Goal: Book appointment/travel/reservation

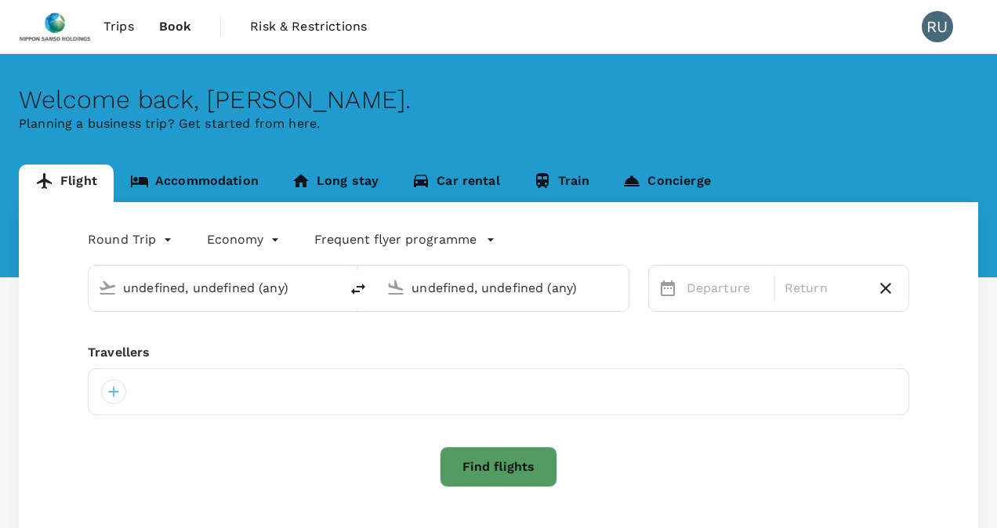
type input "Singapore Changi (SIN)"
type input "Ninoy Aquino Intl (MNL)"
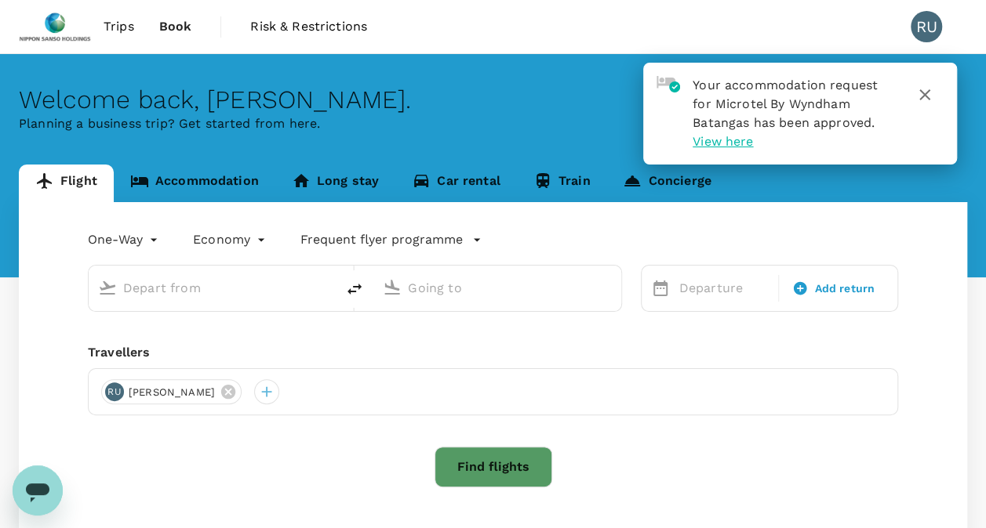
type input "roundtrip"
type input "Singapore Changi (SIN)"
type input "Ninoy Aquino Intl (MNL)"
type input "Singapore Changi (SIN)"
type input "Ninoy Aquino Intl (MNL)"
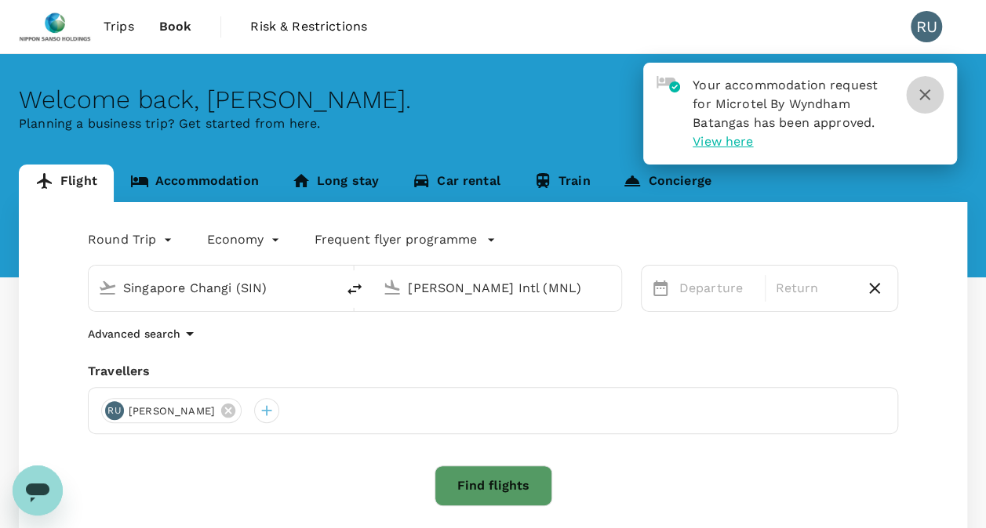
click at [922, 98] on icon "button" at bounding box center [924, 94] width 19 height 19
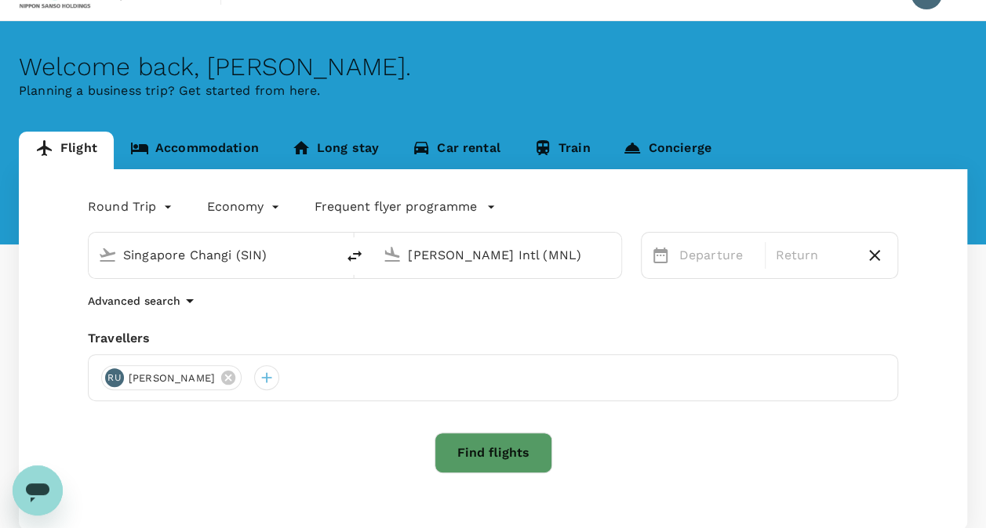
scroll to position [78, 0]
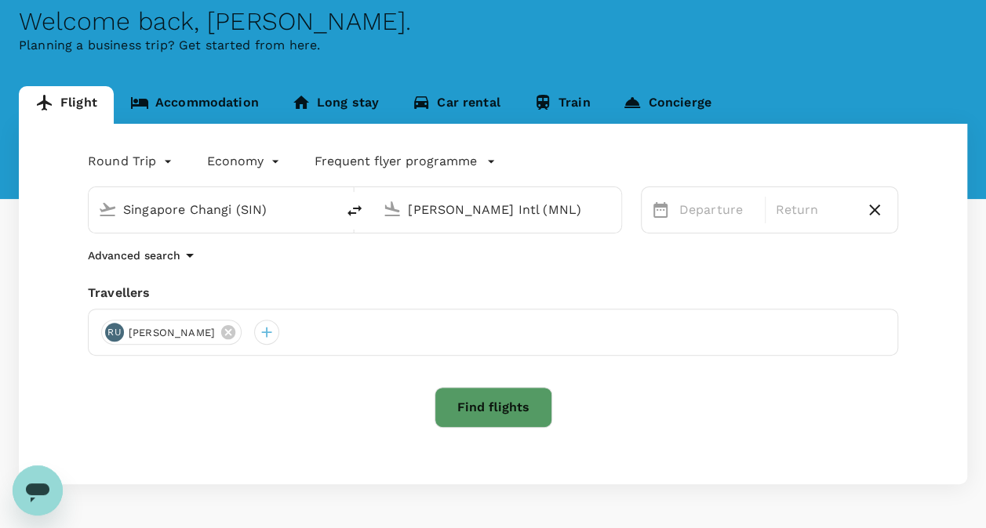
click at [172, 97] on link "Accommodation" at bounding box center [195, 105] width 162 height 38
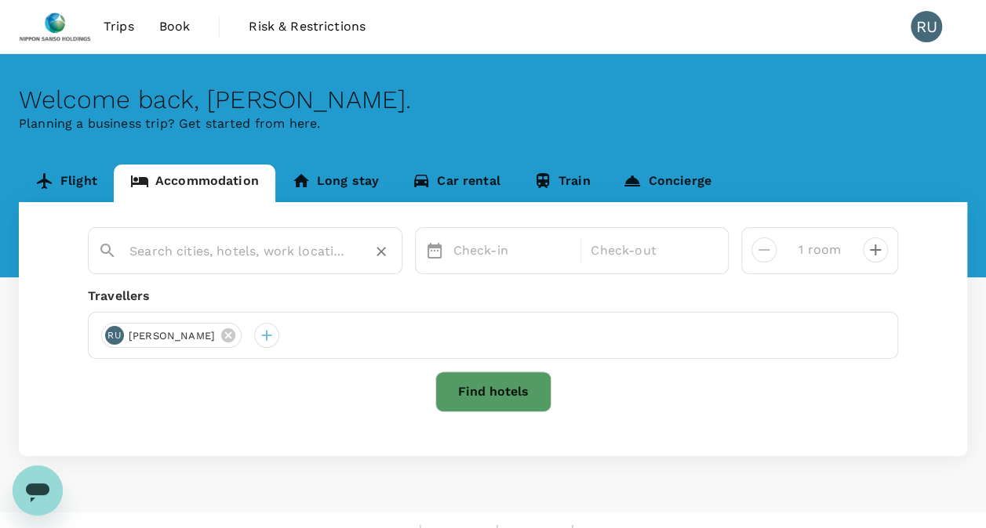
click at [245, 253] on input "text" at bounding box center [238, 251] width 219 height 24
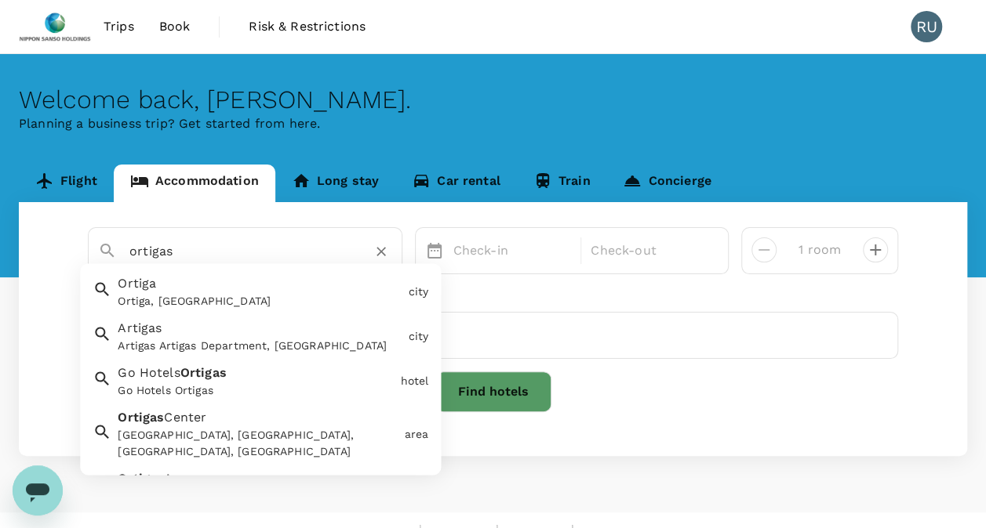
click at [231, 430] on div "Ortigas Center, Pasig, Metro Manila, Philippines" at bounding box center [258, 444] width 280 height 33
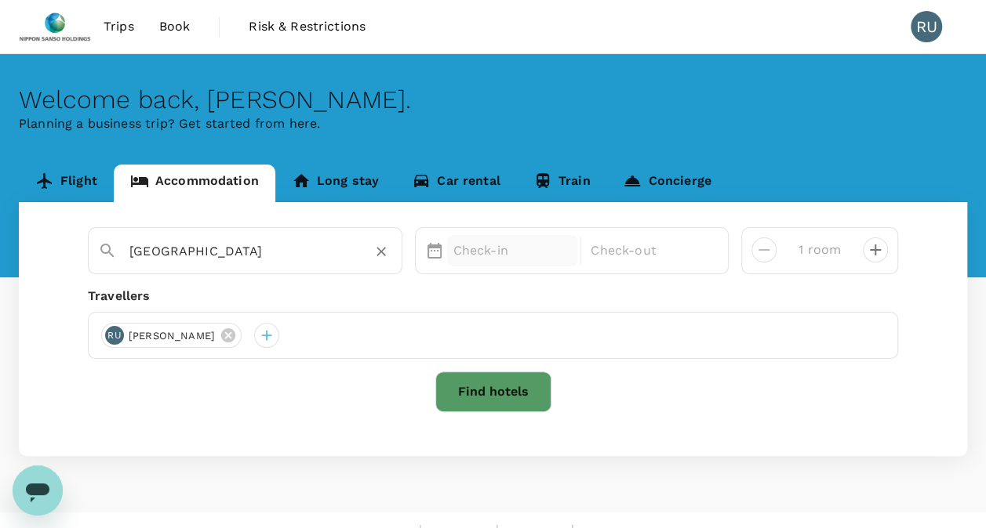
type input "Ortigas Center"
click at [496, 253] on p "Check-in" at bounding box center [512, 250] width 118 height 19
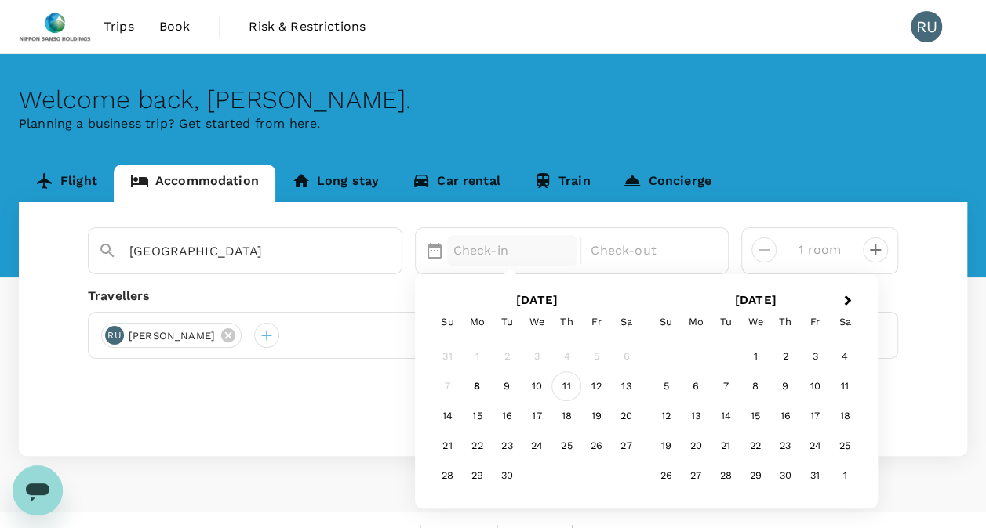
click at [569, 392] on div "11" at bounding box center [566, 387] width 30 height 30
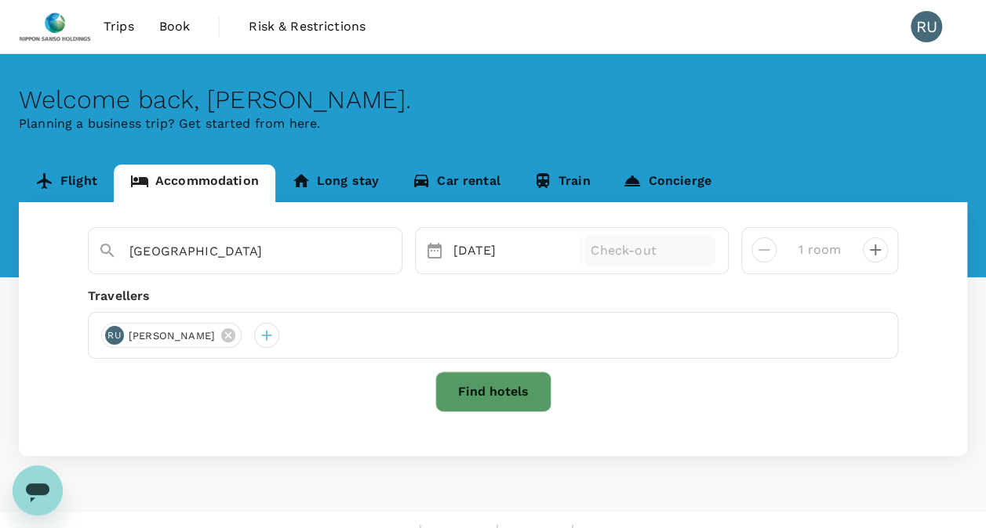
click at [626, 248] on p "Check-out" at bounding box center [649, 250] width 118 height 19
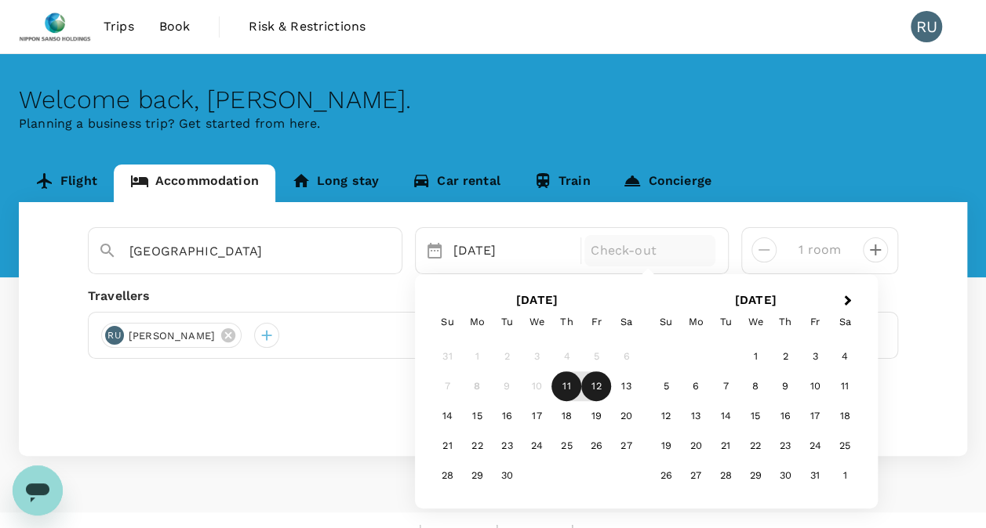
click at [600, 384] on div "12" at bounding box center [596, 387] width 30 height 30
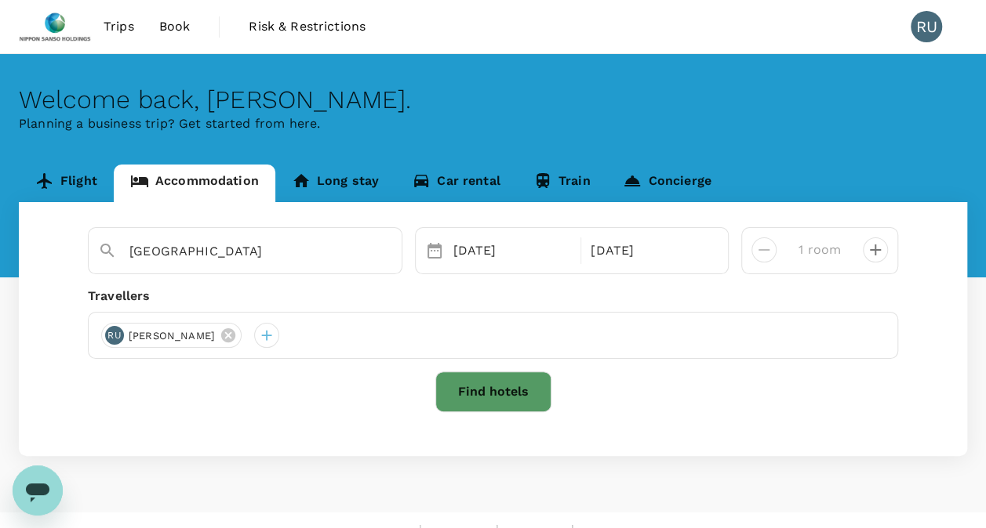
click at [503, 399] on button "Find hotels" at bounding box center [493, 392] width 116 height 41
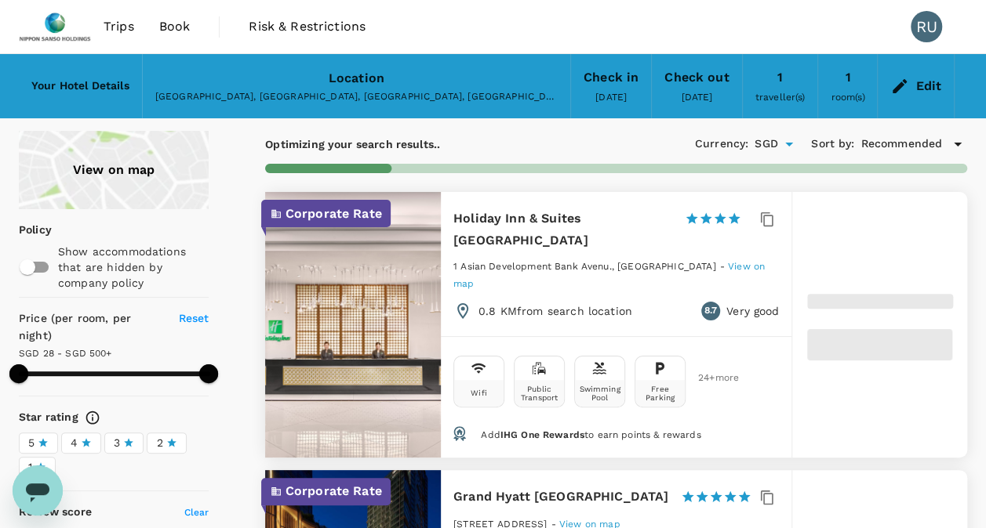
type input "499.19"
type input "15.19"
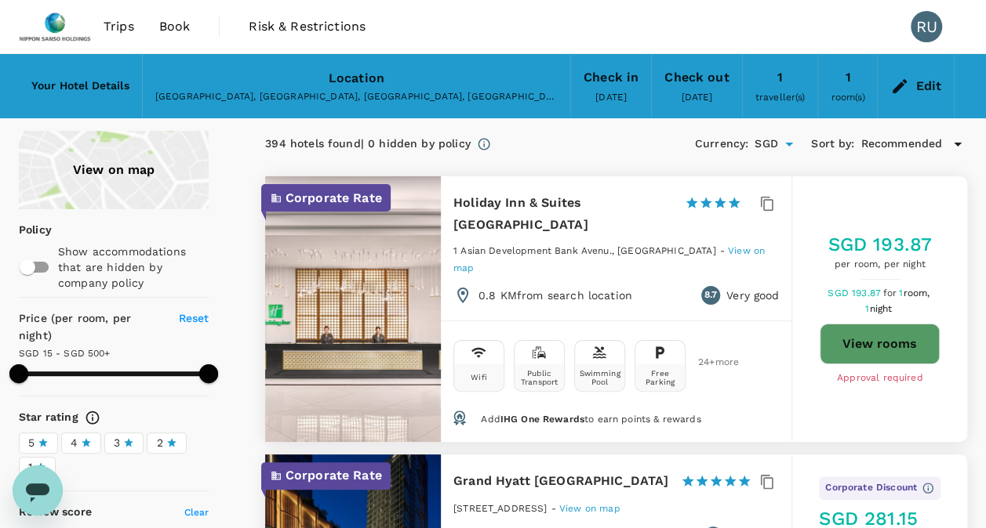
click at [958, 143] on icon at bounding box center [957, 145] width 8 height 4
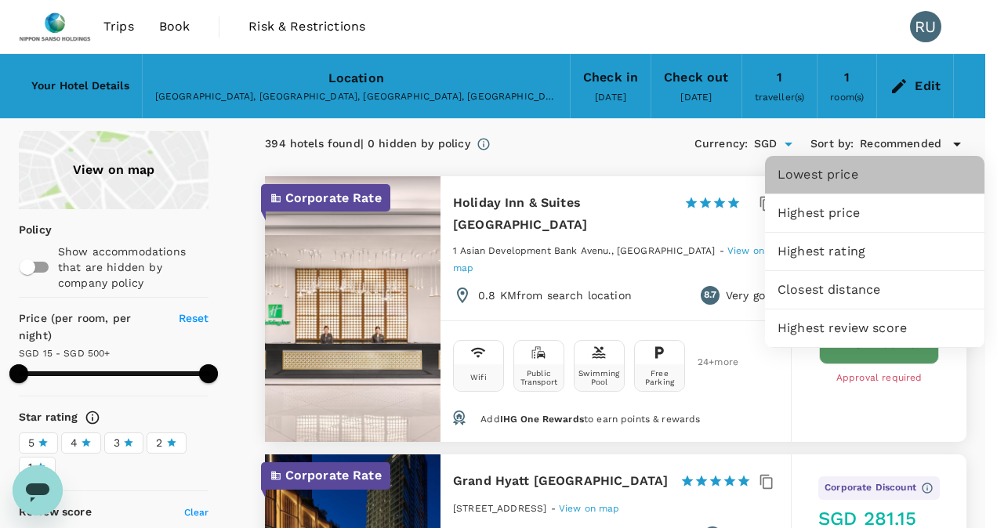
click at [908, 172] on span "Lowest price" at bounding box center [875, 174] width 194 height 19
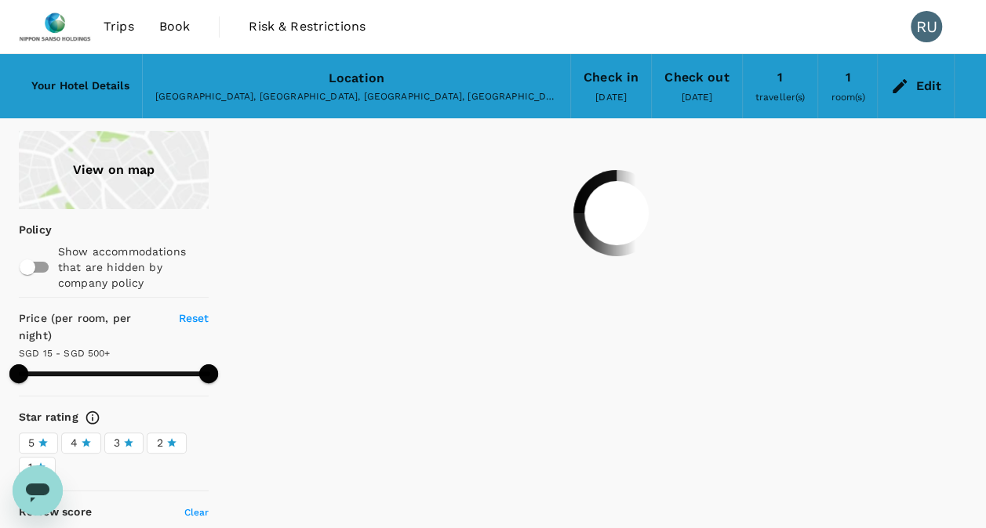
type input "499.19"
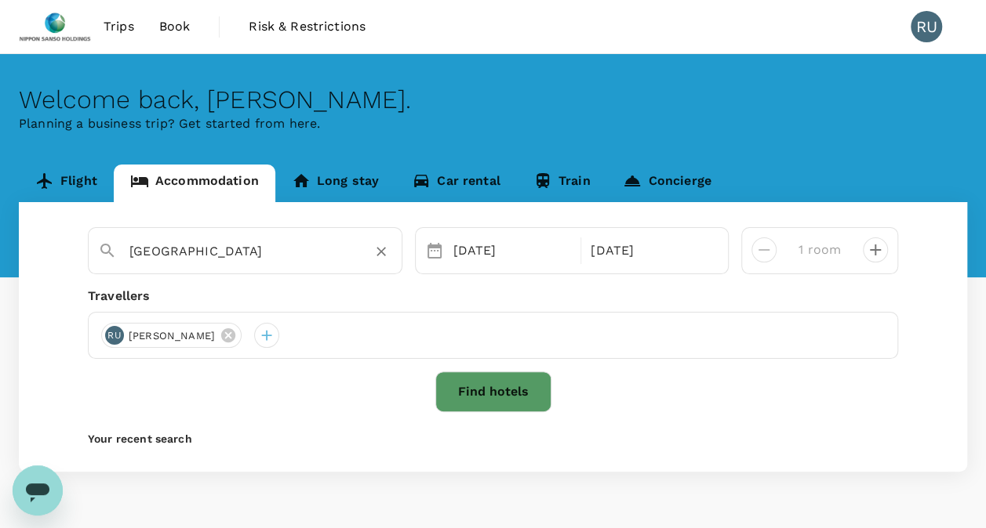
click at [240, 256] on input "Ortigas Center" at bounding box center [238, 251] width 219 height 24
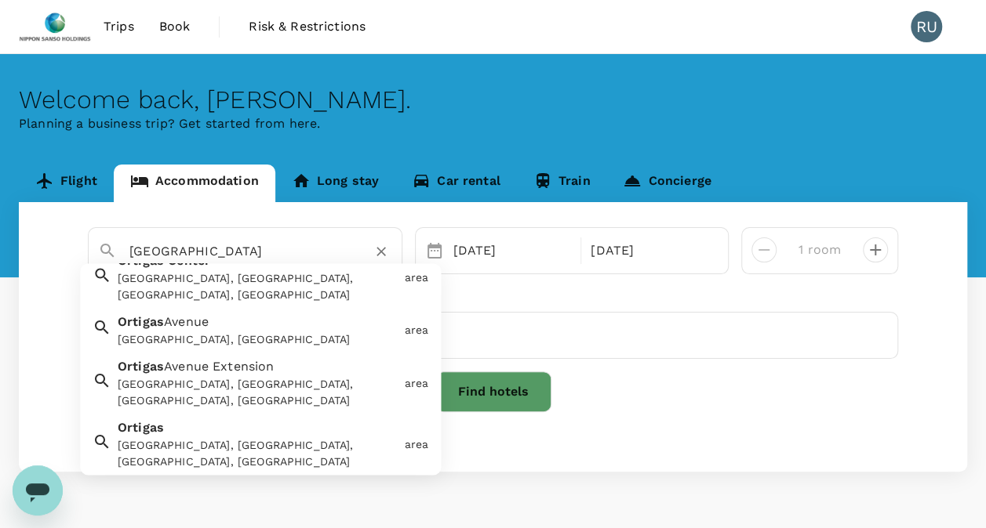
scroll to position [78, 0]
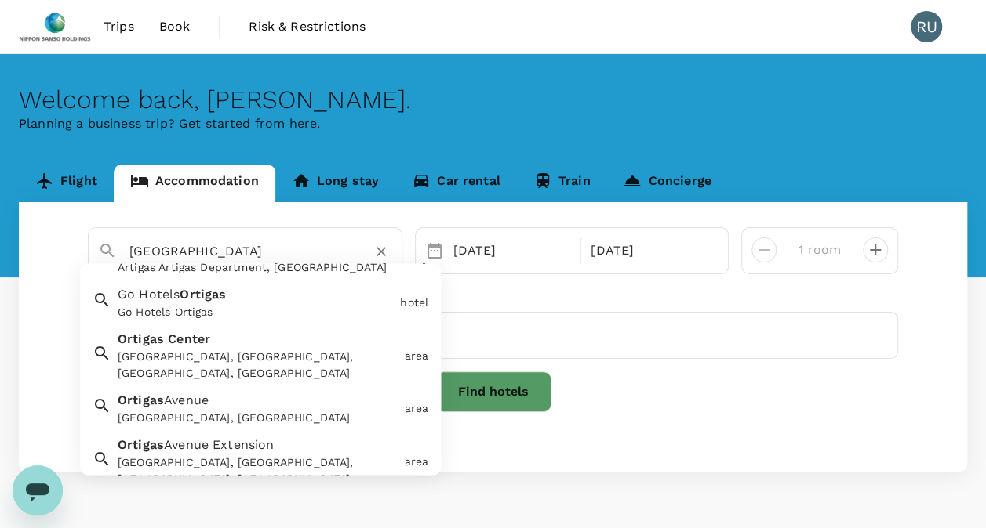
click at [279, 354] on div "Ortigas Center, Pasig, Metro Manila, Philippines" at bounding box center [258, 366] width 280 height 33
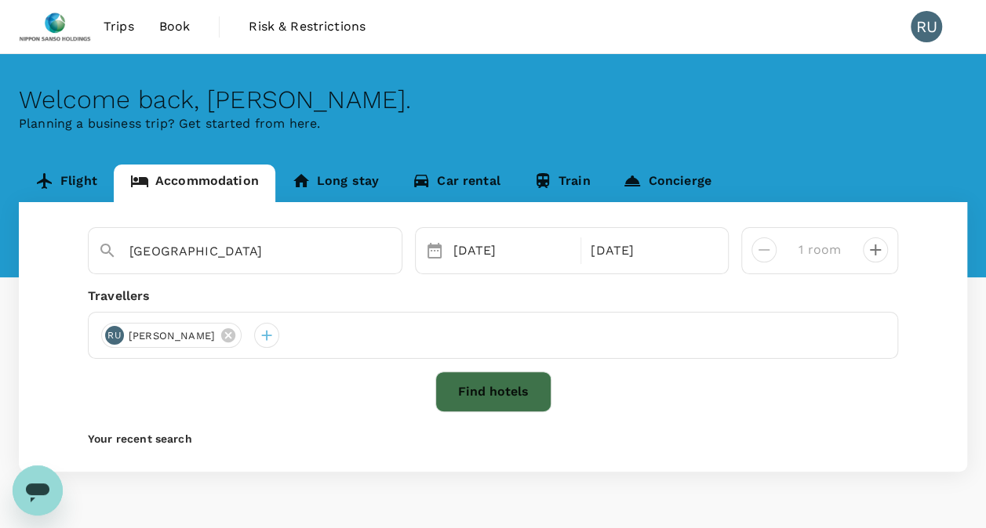
click at [527, 399] on button "Find hotels" at bounding box center [493, 392] width 116 height 41
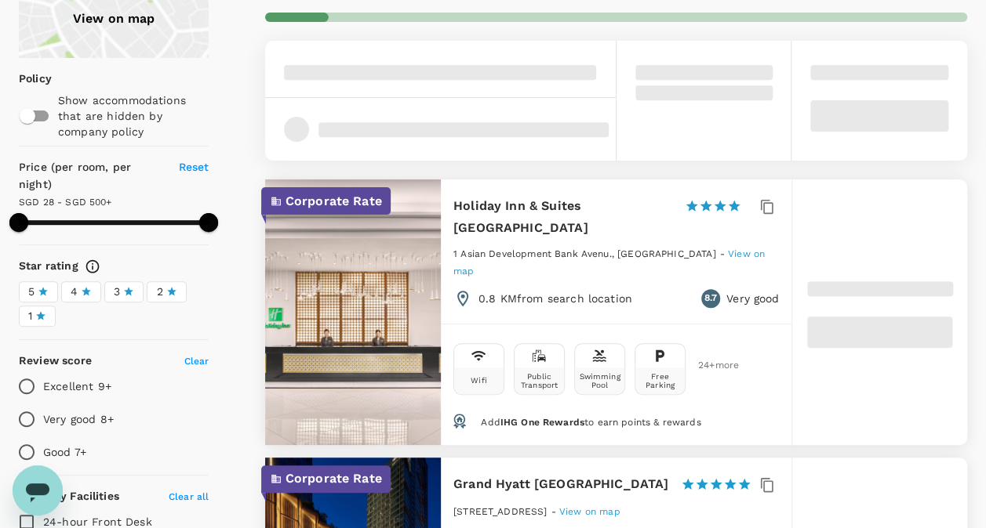
scroll to position [157, 0]
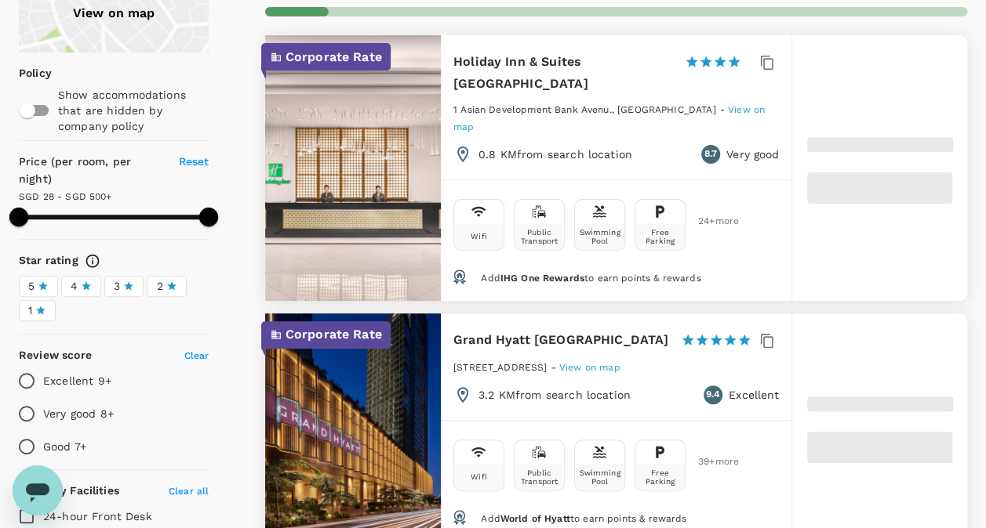
type input "499.19"
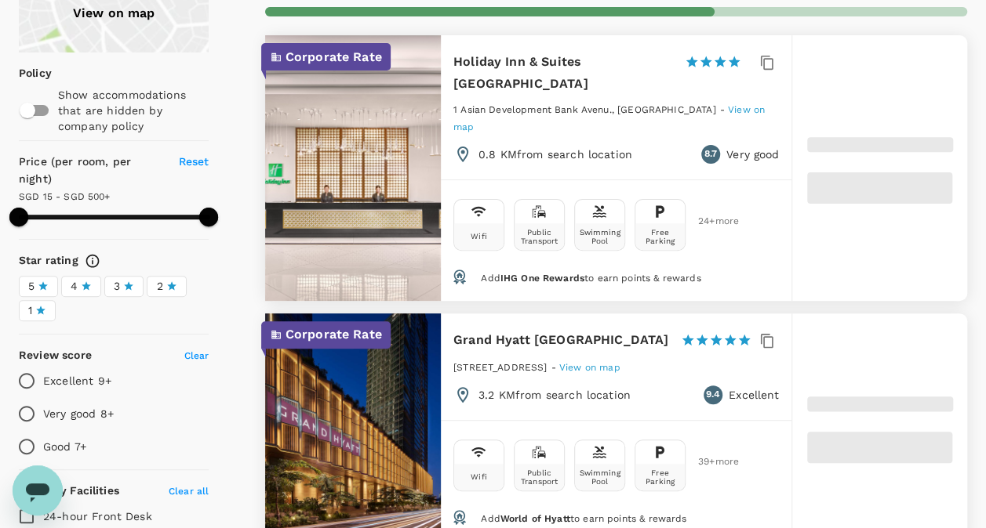
type input "15.19"
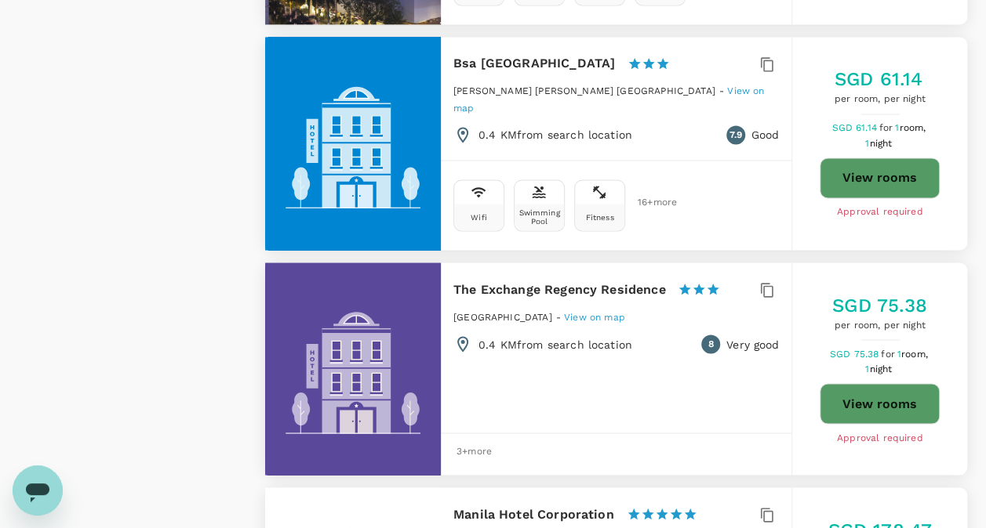
scroll to position [4156, 0]
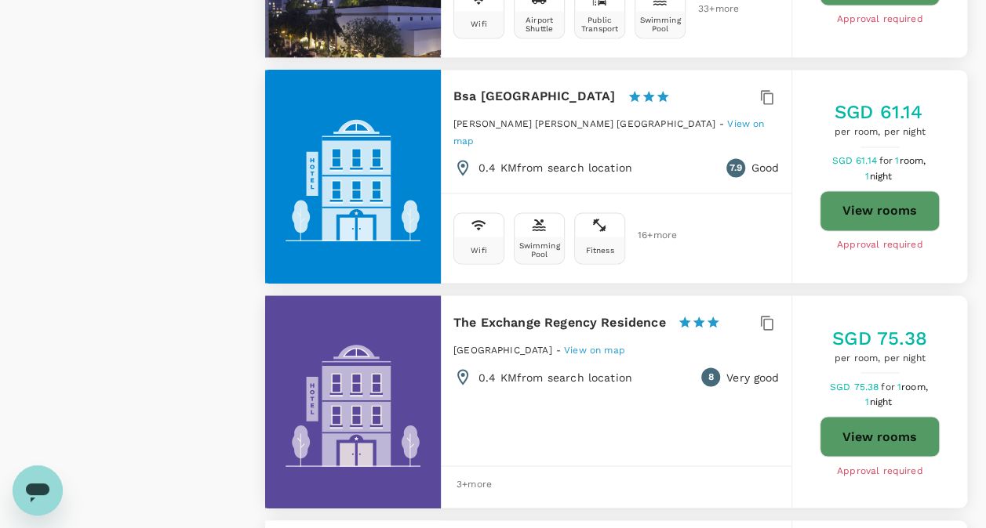
click at [891, 416] on button "View rooms" at bounding box center [879, 436] width 120 height 41
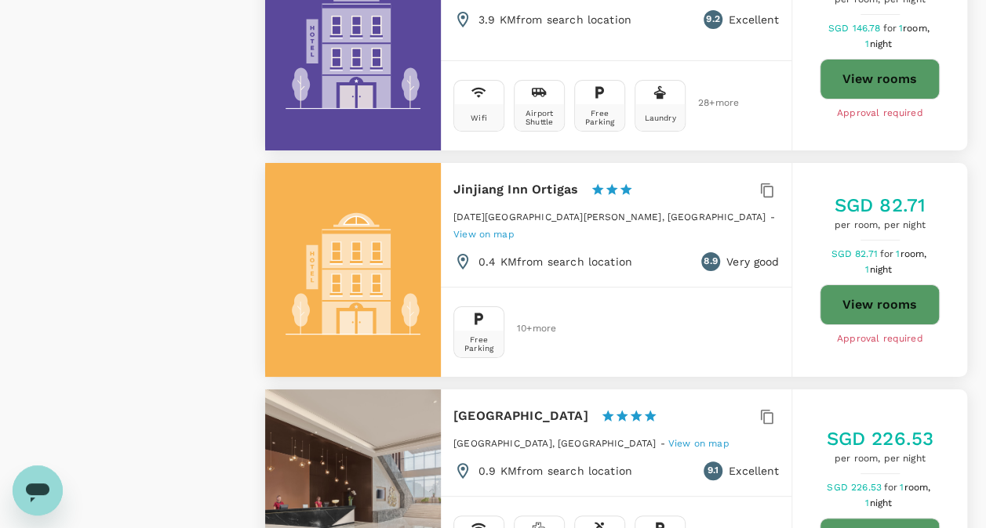
scroll to position [2823, 0]
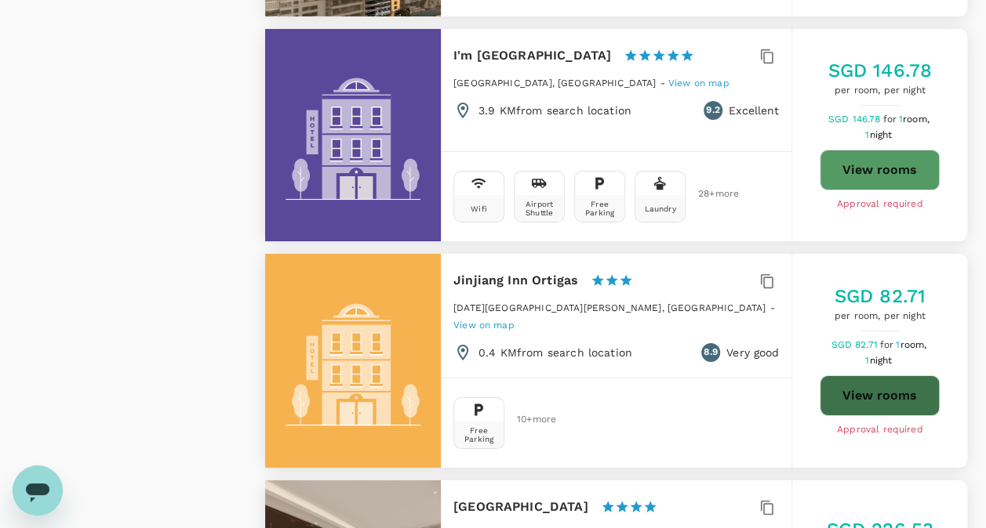
click at [862, 376] on button "View rooms" at bounding box center [879, 396] width 120 height 41
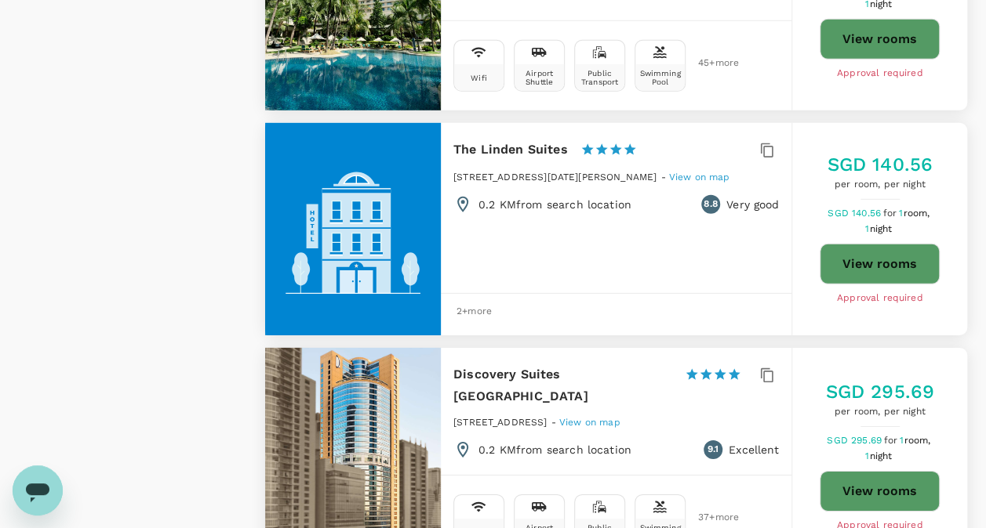
scroll to position [2195, 0]
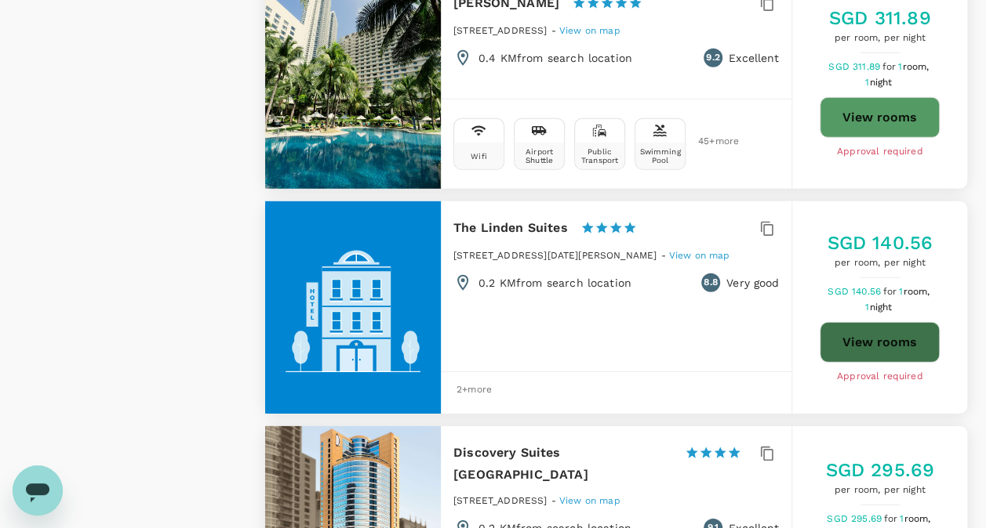
click at [882, 322] on button "View rooms" at bounding box center [879, 342] width 120 height 41
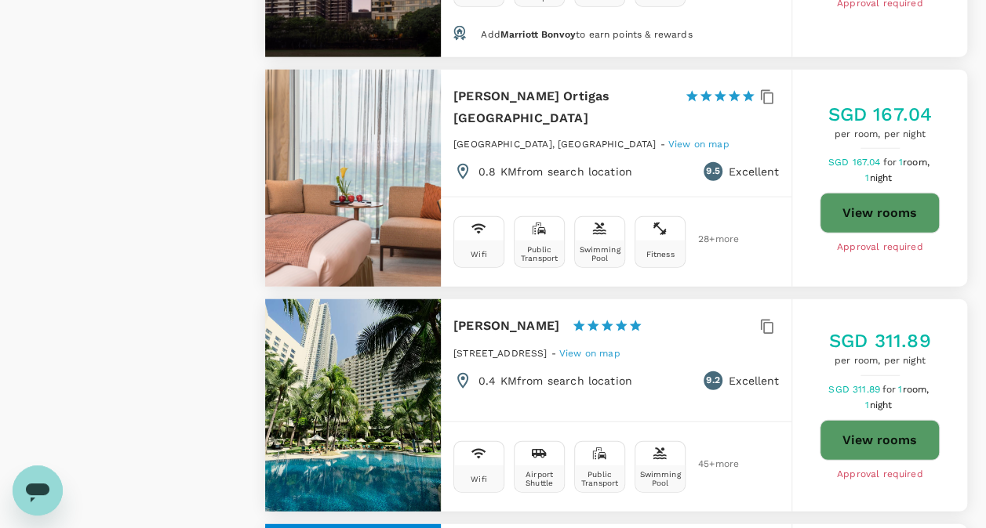
scroll to position [1803, 0]
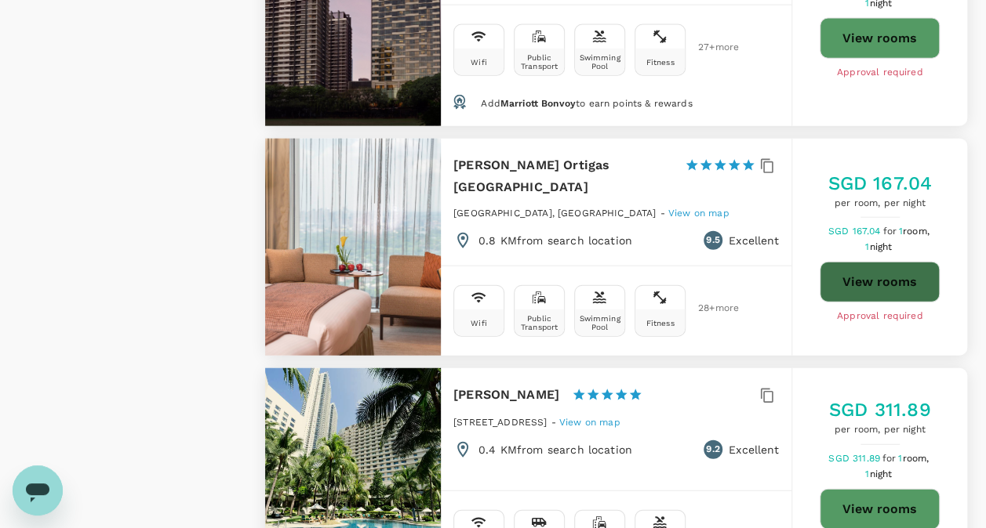
click at [882, 262] on button "View rooms" at bounding box center [879, 282] width 120 height 41
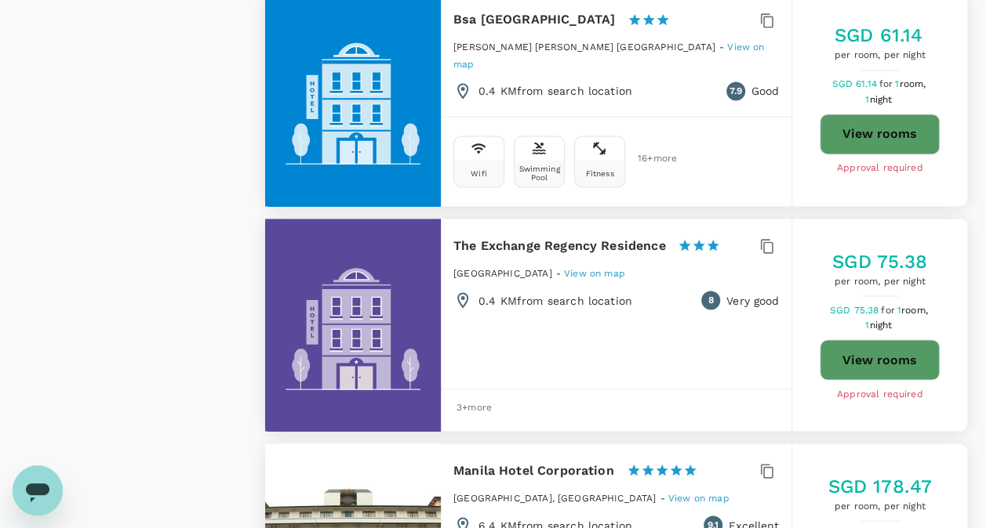
scroll to position [4234, 0]
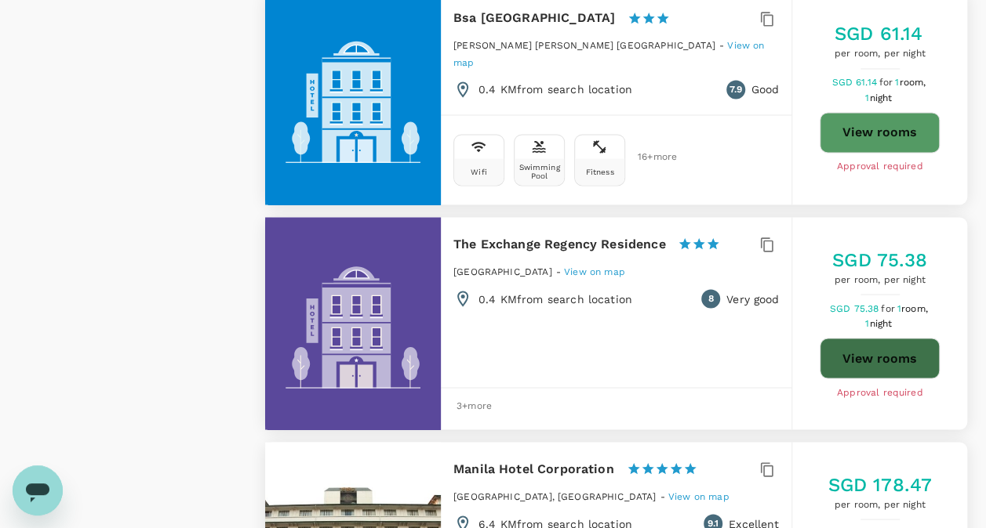
click at [912, 338] on button "View rooms" at bounding box center [879, 358] width 120 height 41
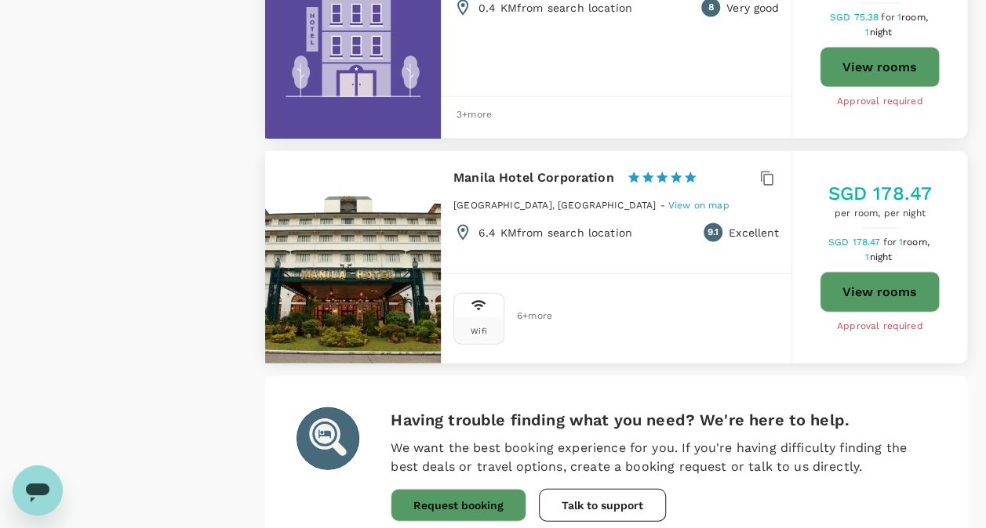
scroll to position [4583, 0]
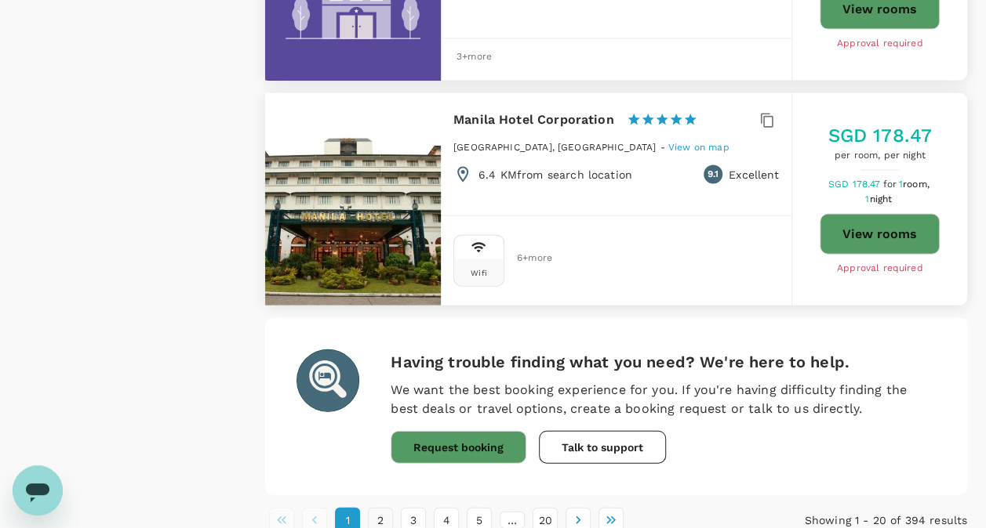
click at [383, 508] on button "2" at bounding box center [380, 520] width 25 height 25
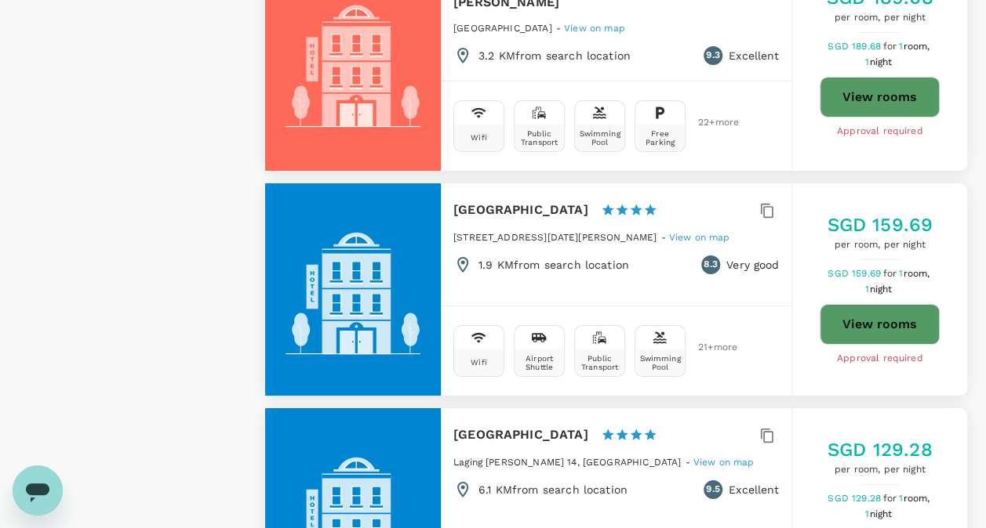
scroll to position [2901, 0]
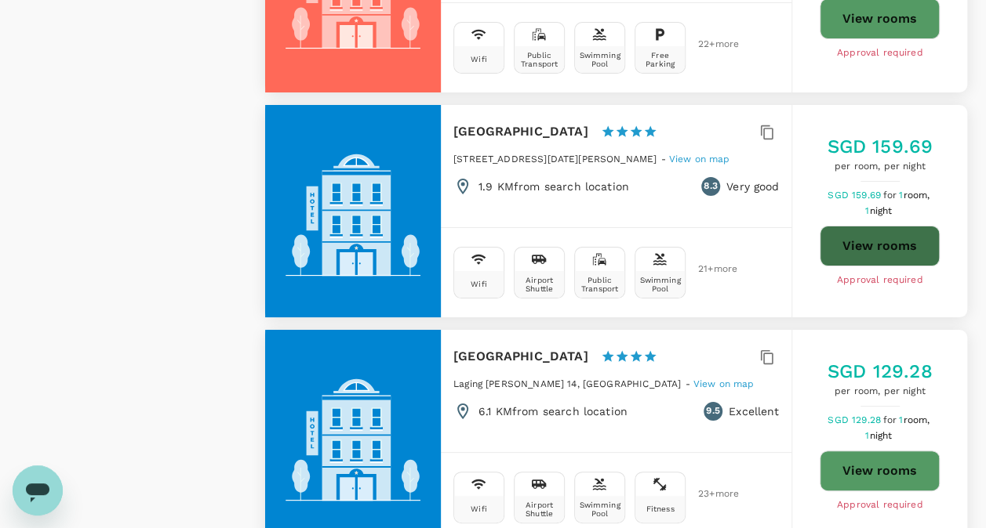
click at [846, 226] on button "View rooms" at bounding box center [879, 246] width 120 height 41
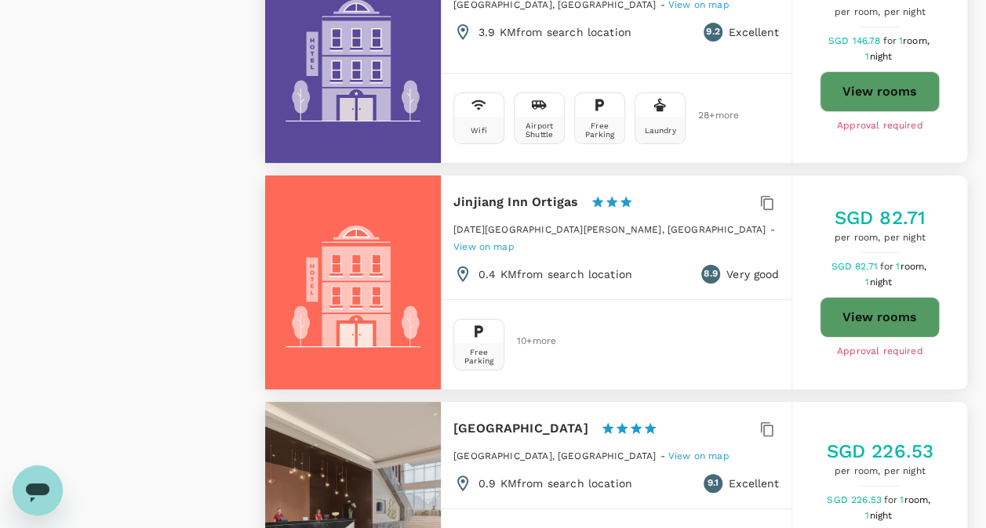
type input "499.19"
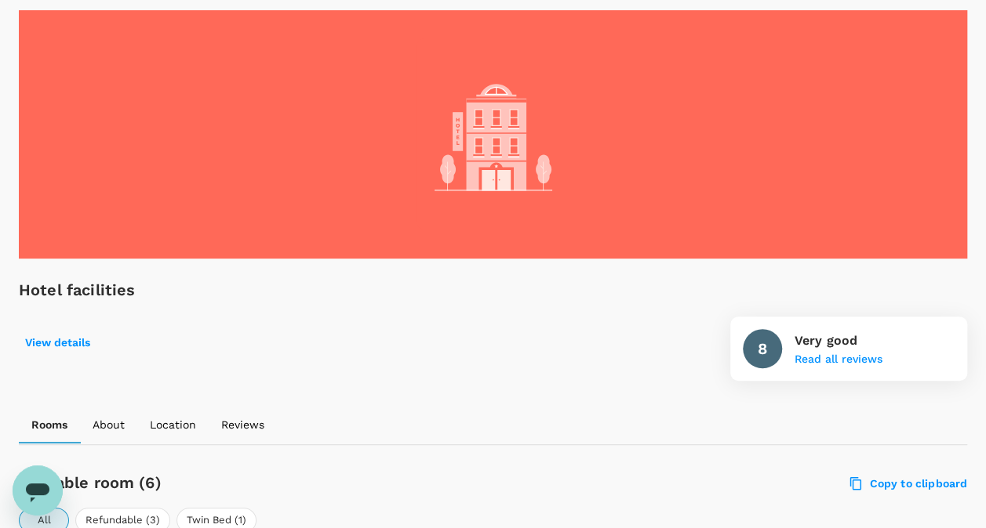
scroll to position [235, 0]
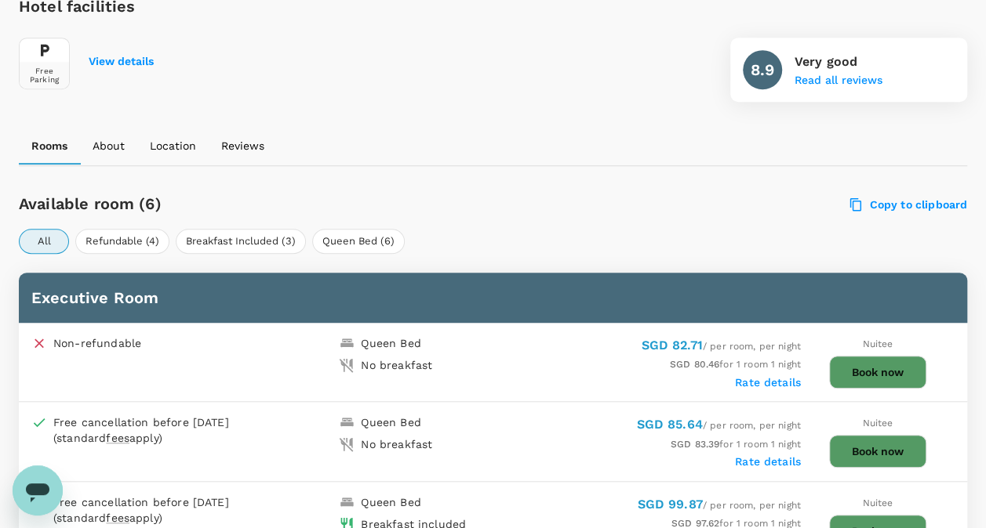
scroll to position [392, 0]
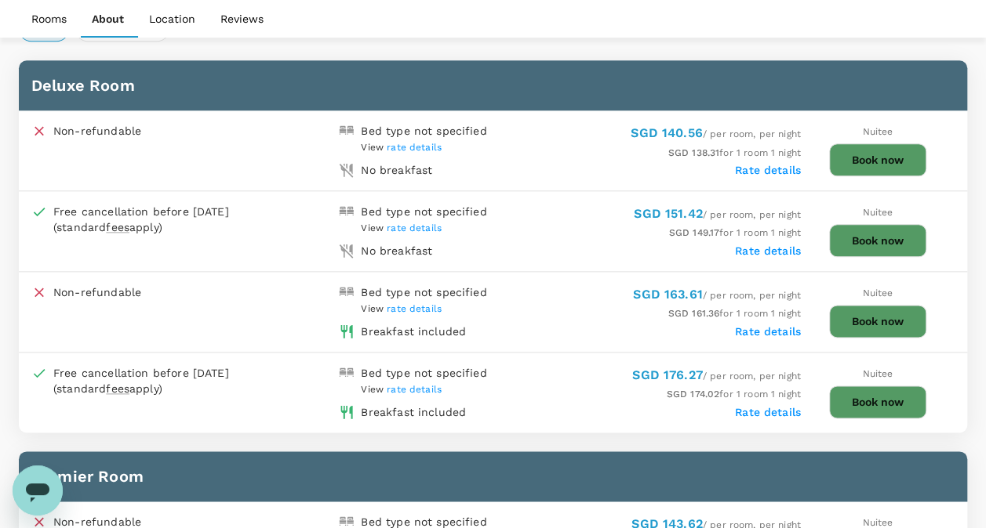
scroll to position [784, 0]
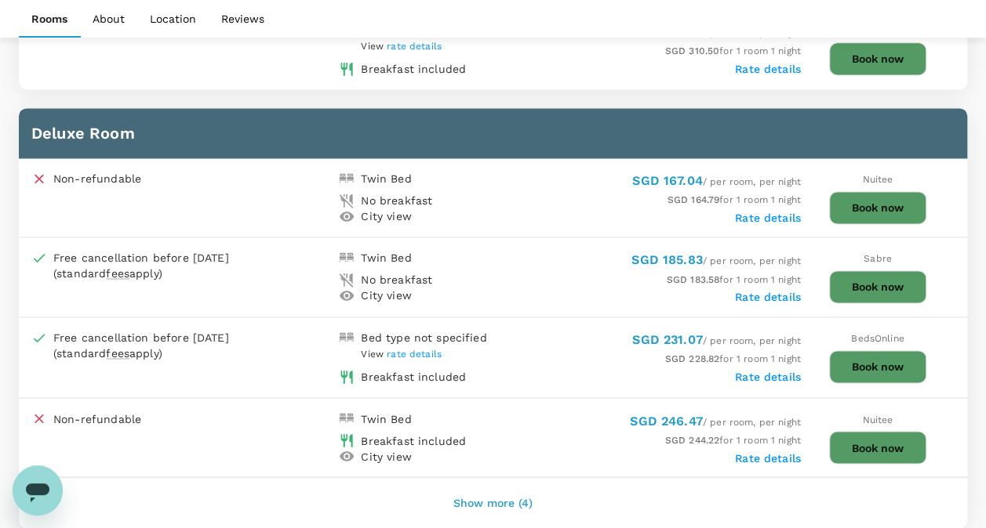
scroll to position [1026, 0]
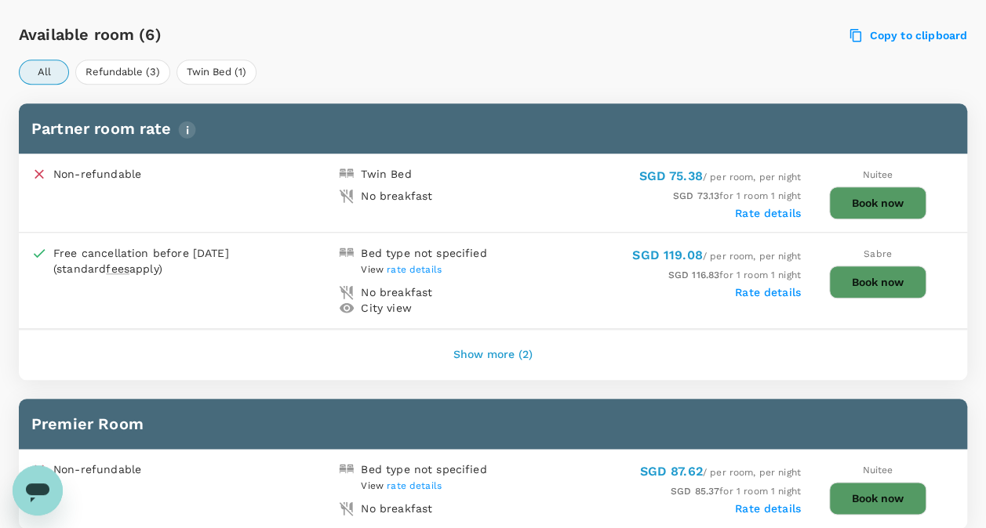
scroll to position [862, 0]
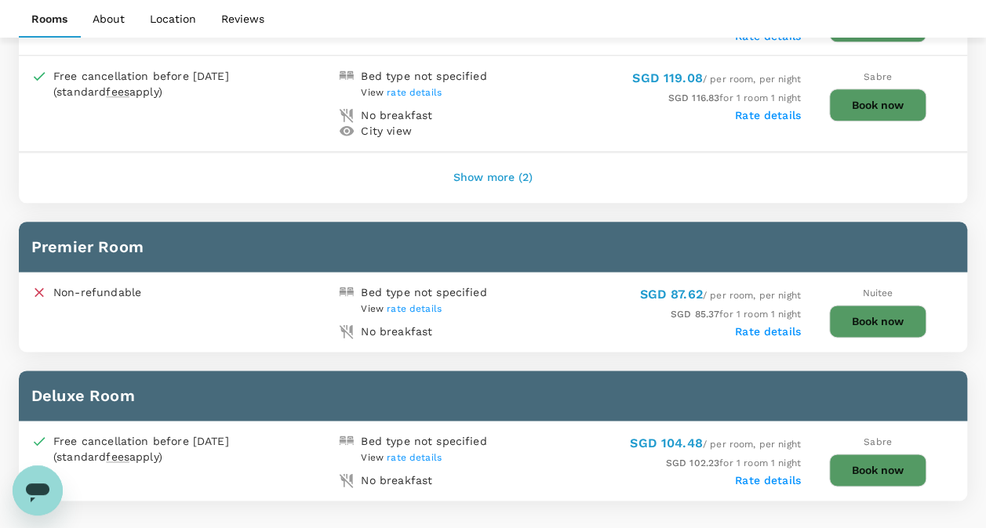
click at [486, 175] on button "Show more (2)" at bounding box center [492, 178] width 123 height 38
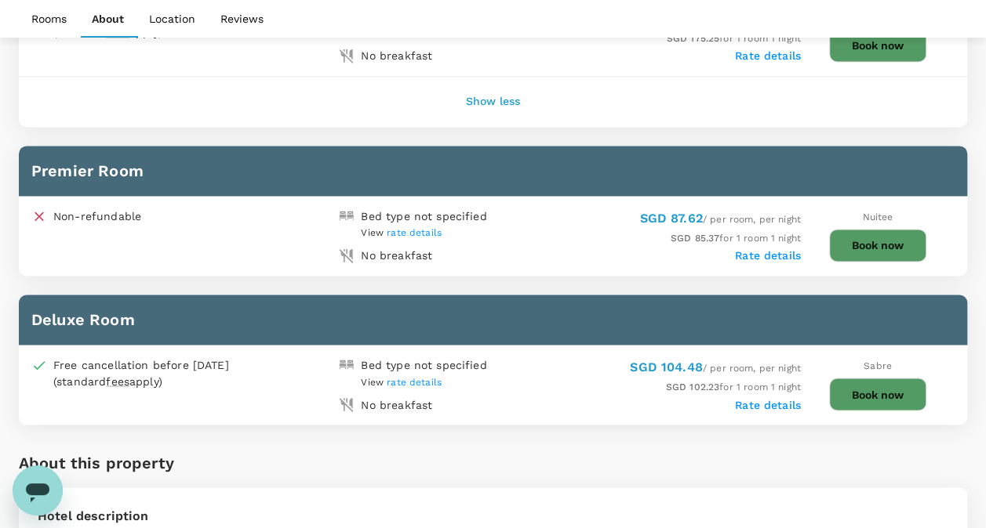
scroll to position [1176, 0]
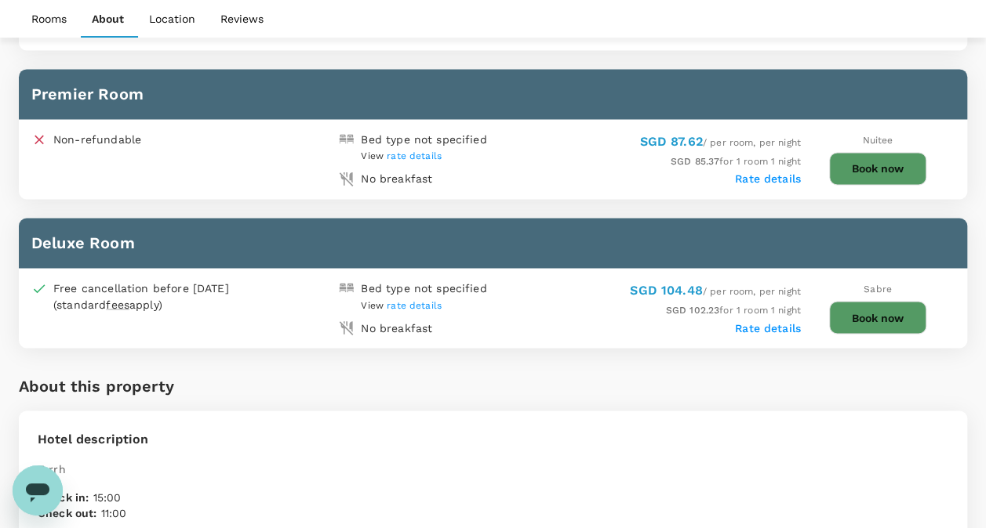
click at [394, 300] on span "rate details" at bounding box center [414, 305] width 55 height 11
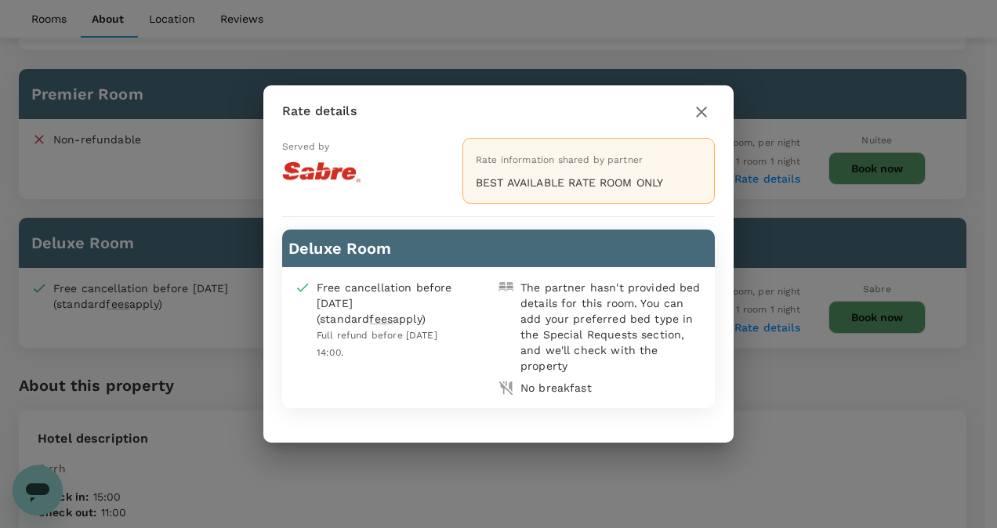
click at [705, 111] on icon "button" at bounding box center [701, 112] width 19 height 19
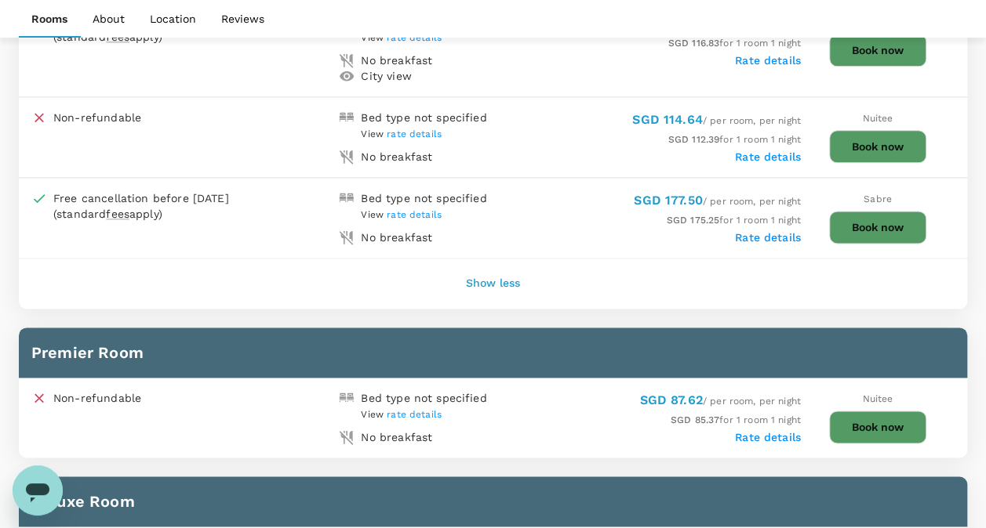
scroll to position [756, 0]
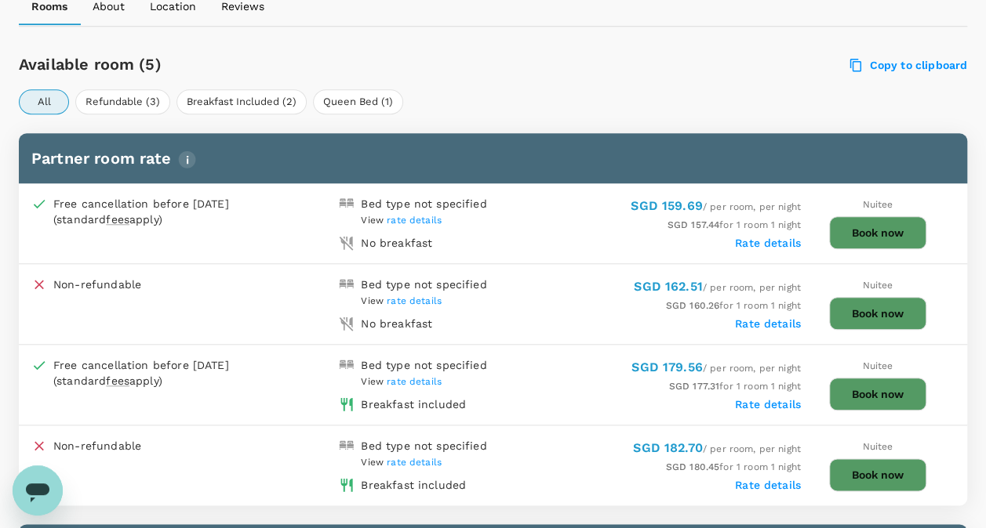
scroll to position [706, 0]
